Goal: Find specific page/section: Find specific page/section

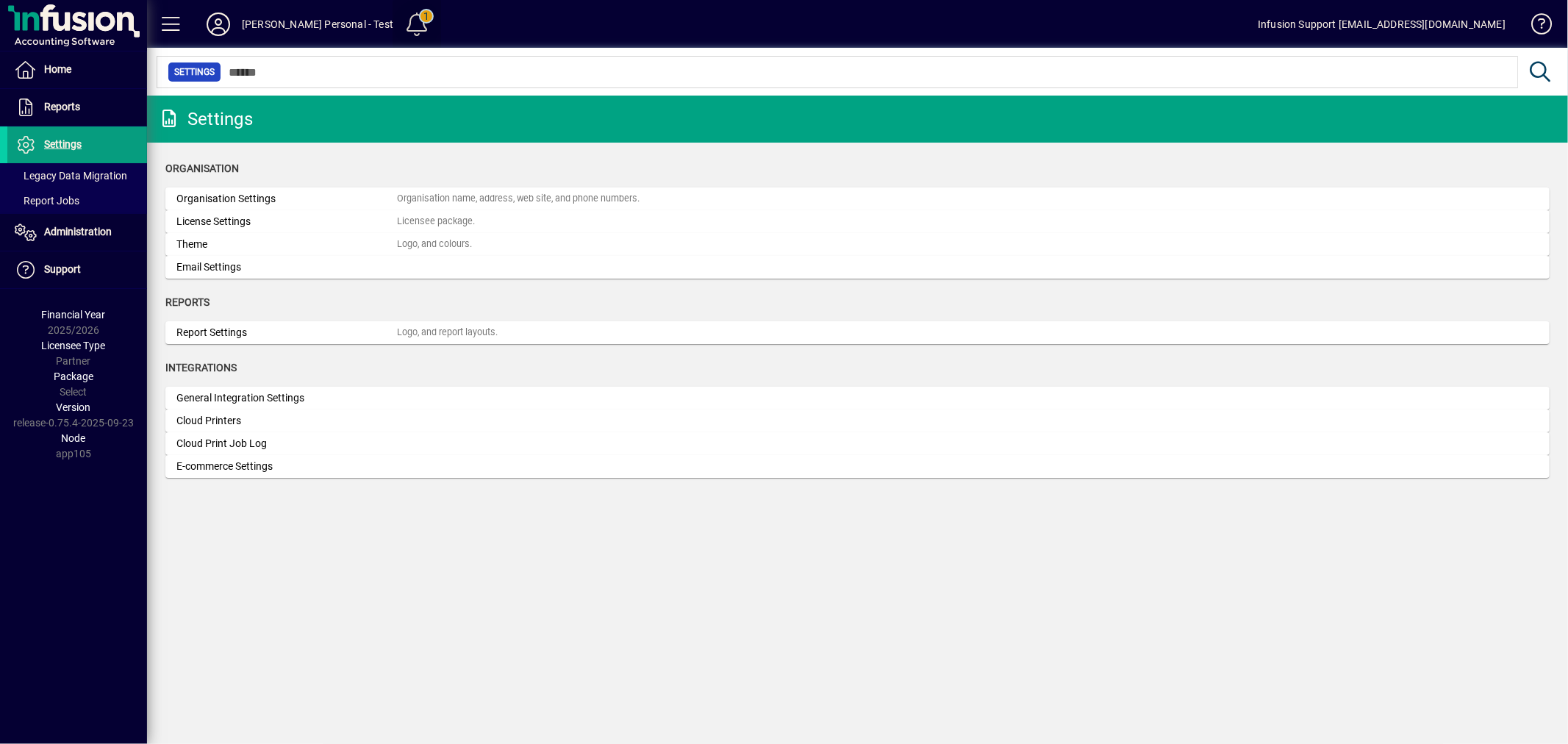
click at [400, 20] on span at bounding box center [418, 24] width 36 height 36
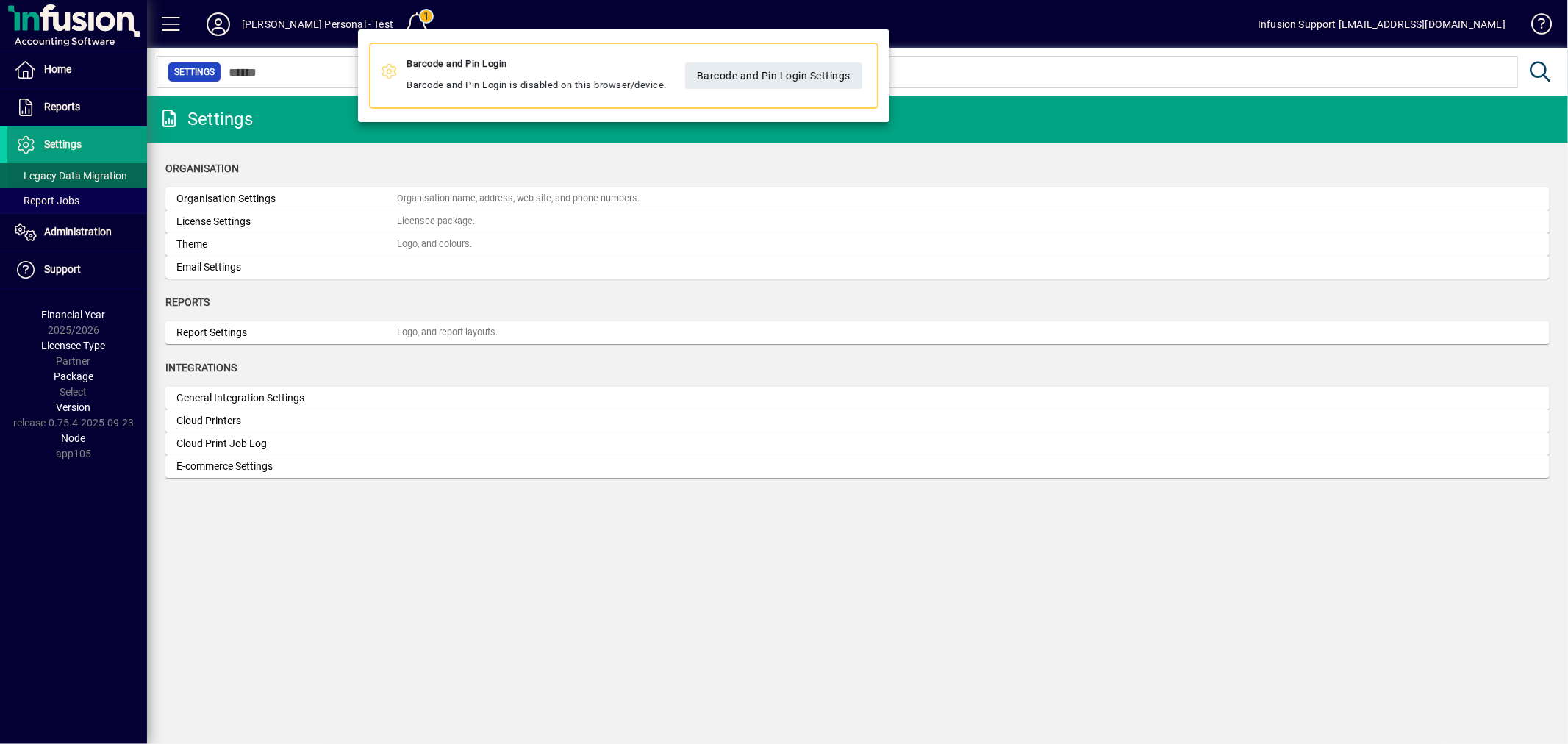
drag, startPoint x: 306, startPoint y: 130, endPoint x: 130, endPoint y: 172, distance: 180.9
click at [305, 132] on div at bounding box center [784, 372] width 1568 height 744
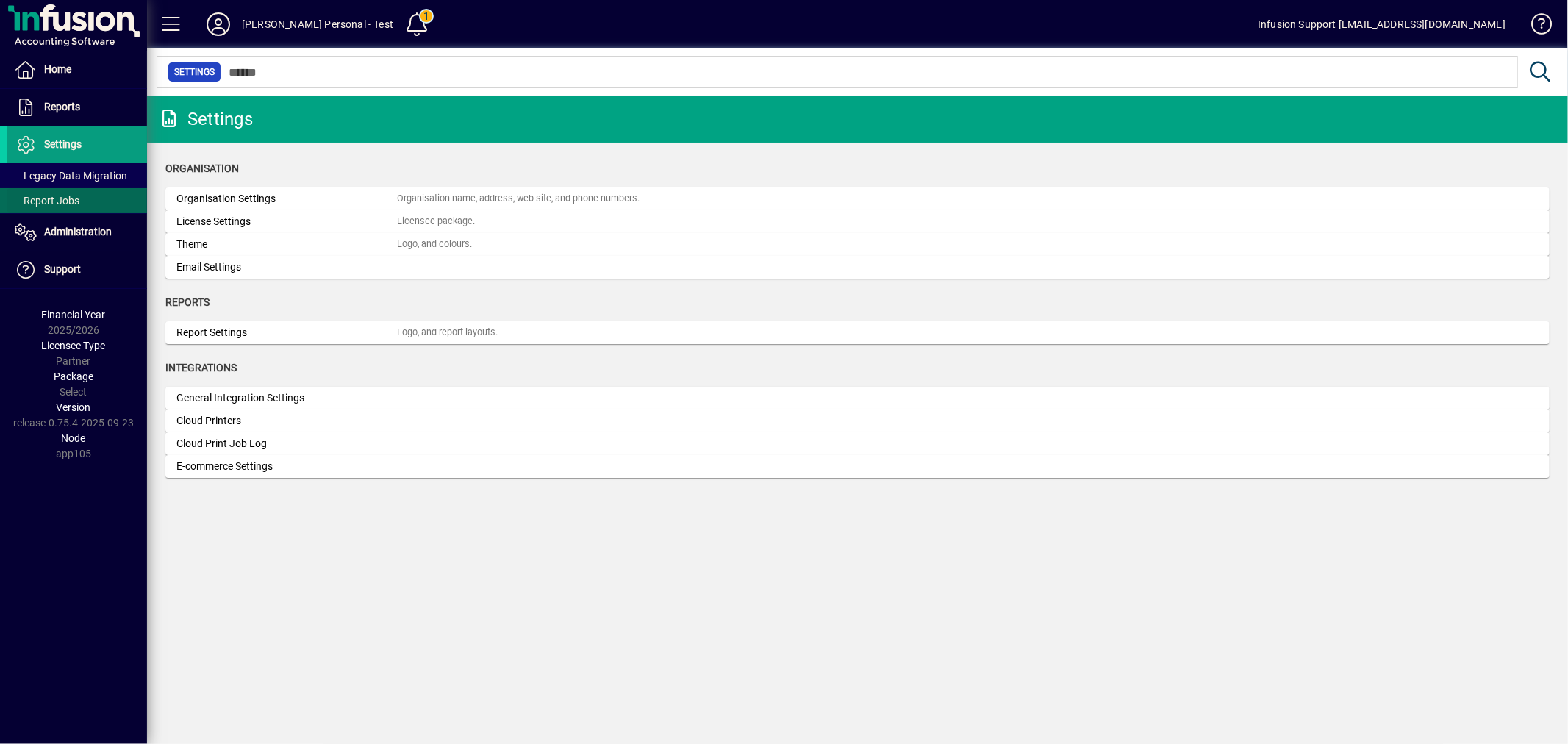
click at [65, 204] on span "Report Jobs" at bounding box center [47, 200] width 65 height 12
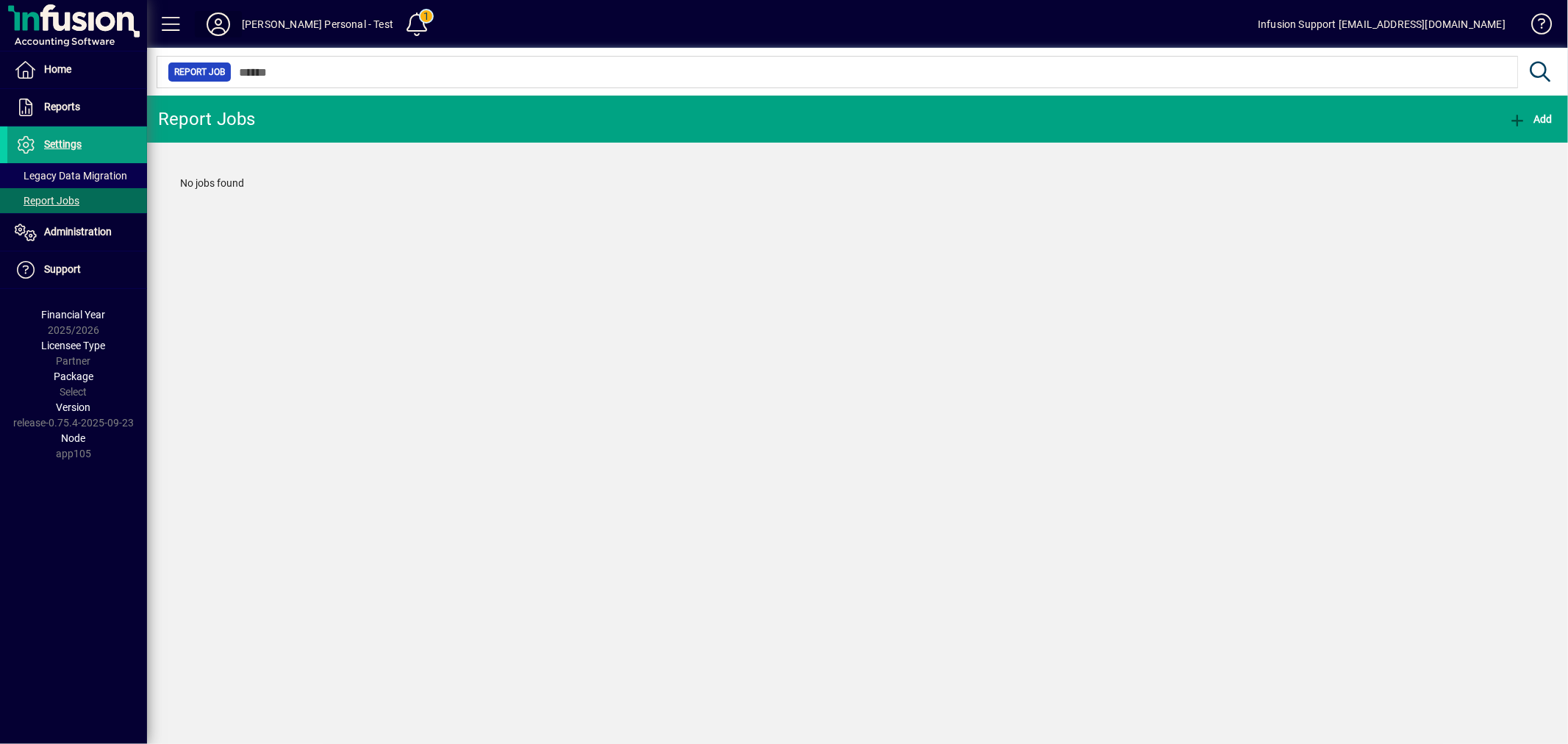
click at [217, 17] on icon at bounding box center [218, 24] width 29 height 23
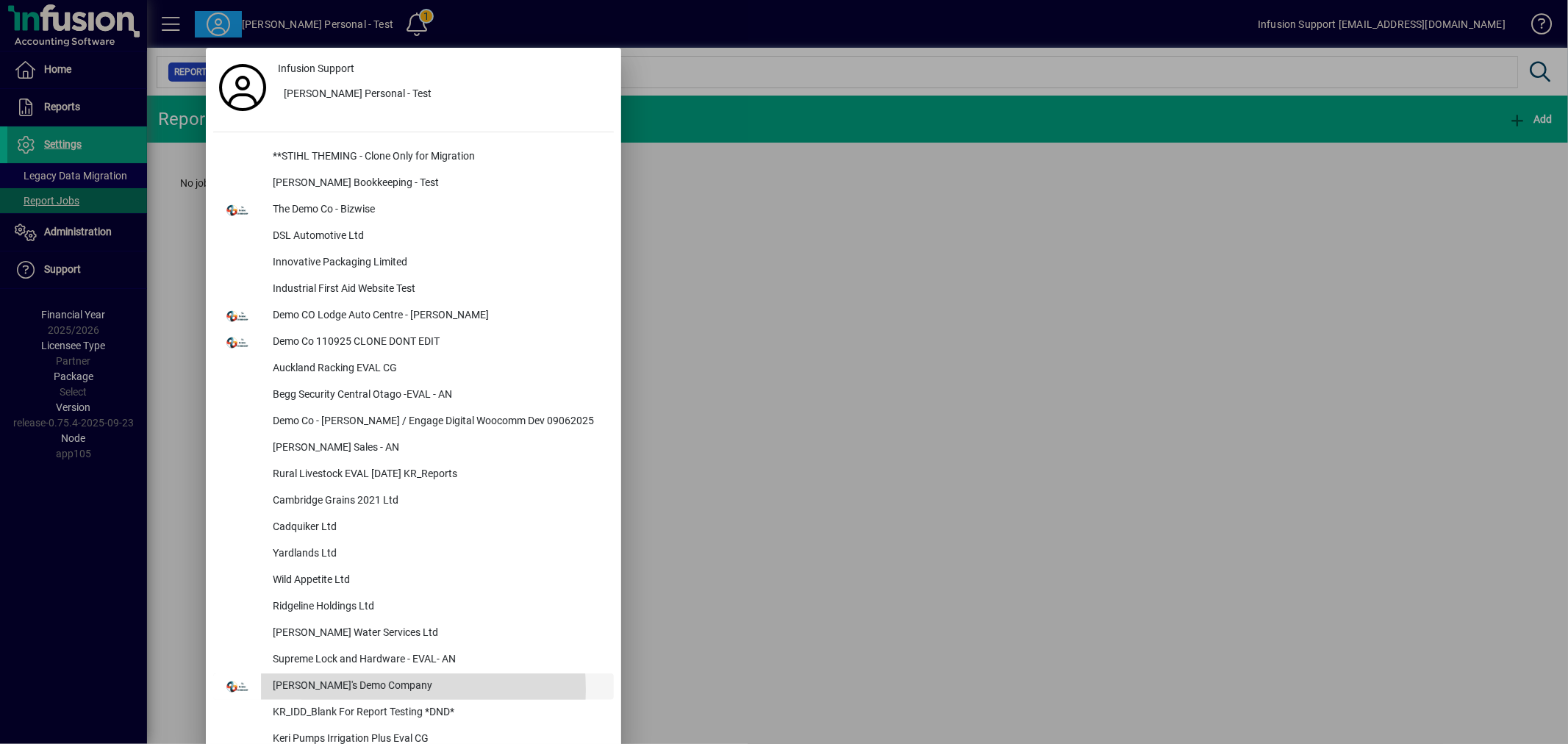
click at [350, 690] on div "[PERSON_NAME]'s Demo Company" at bounding box center [437, 687] width 353 height 27
